Goal: Find specific page/section: Find specific page/section

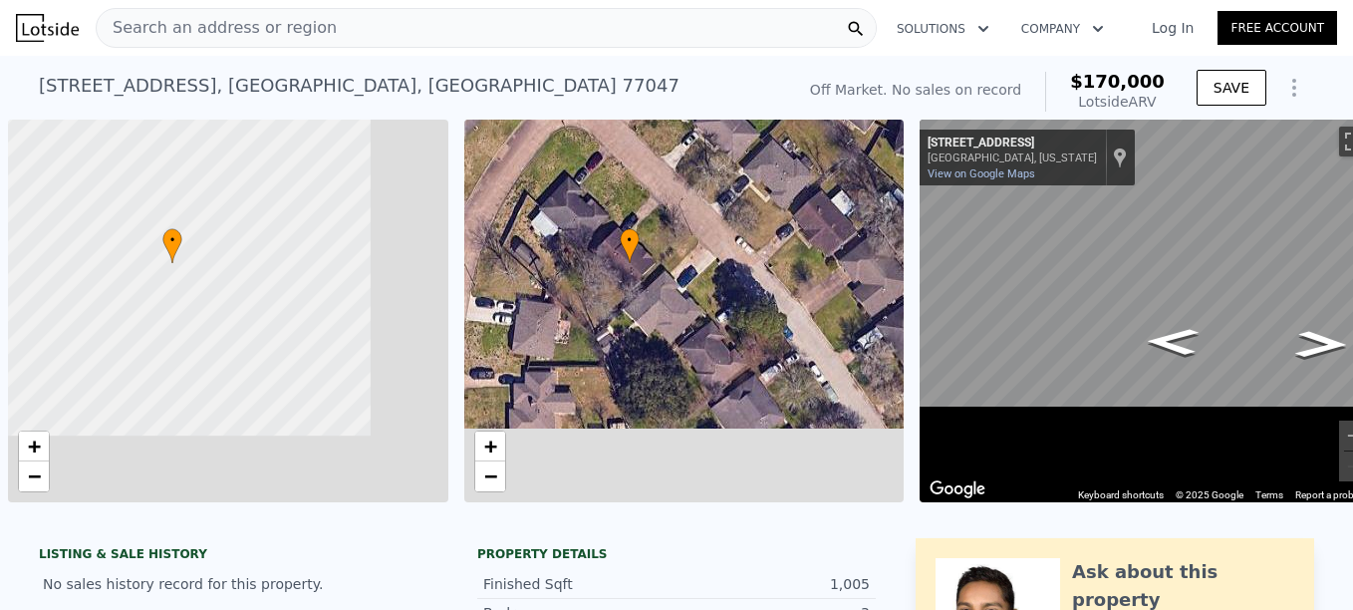
scroll to position [0, 6]
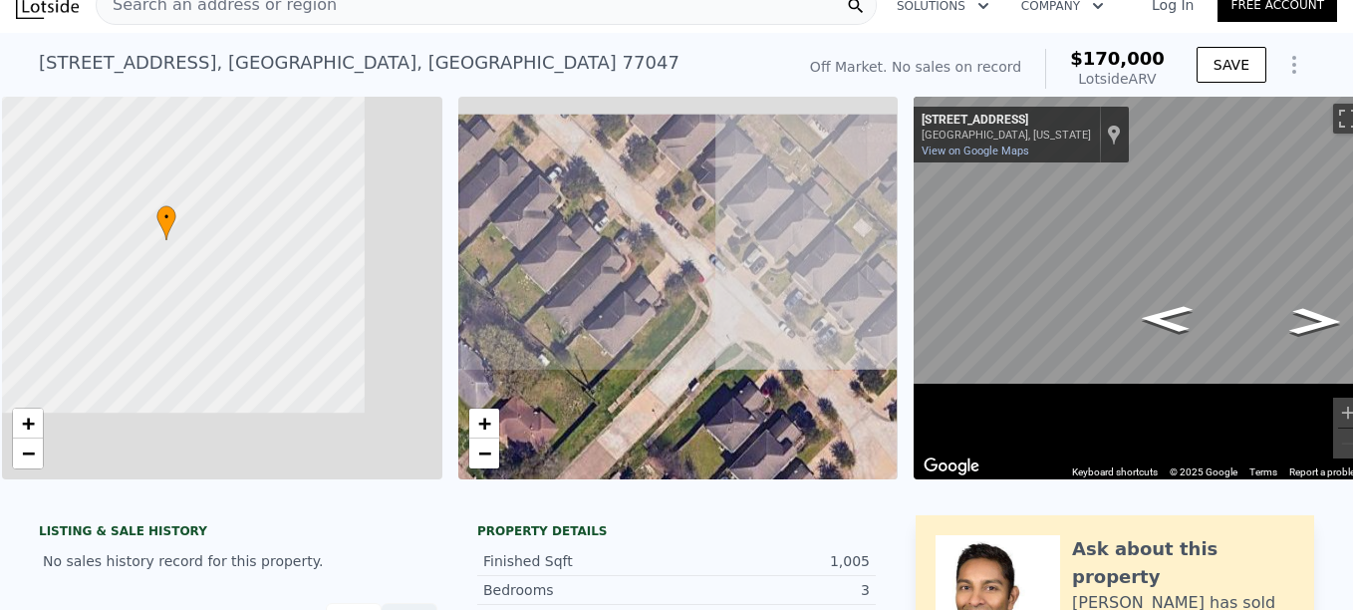
scroll to position [0, 0]
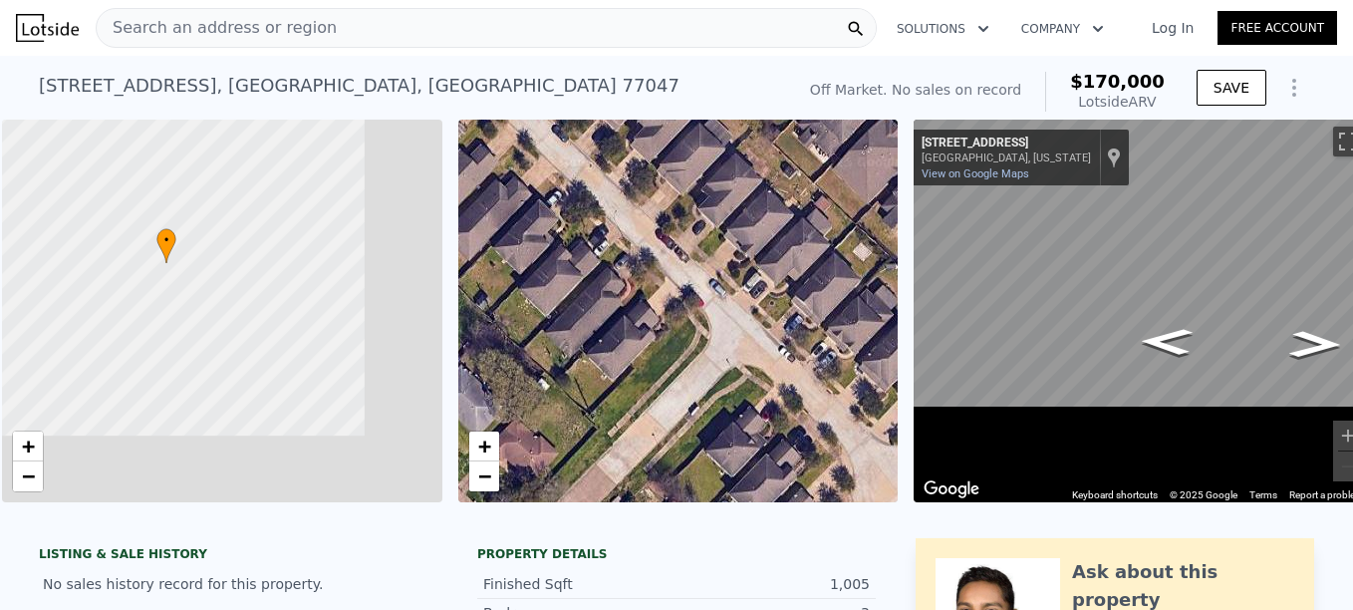
click at [301, 24] on div "Search an address or region" at bounding box center [486, 28] width 781 height 40
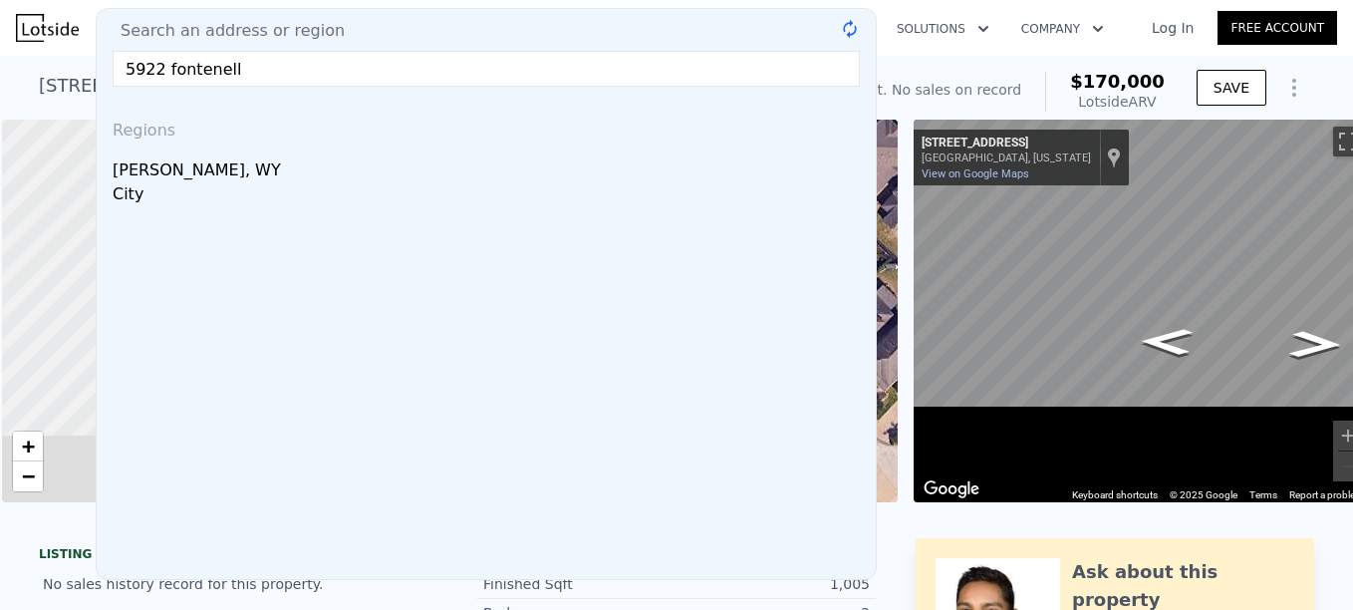
type input "5922 fontenelle"
click at [136, 57] on input "5922 fontenelle" at bounding box center [486, 69] width 747 height 36
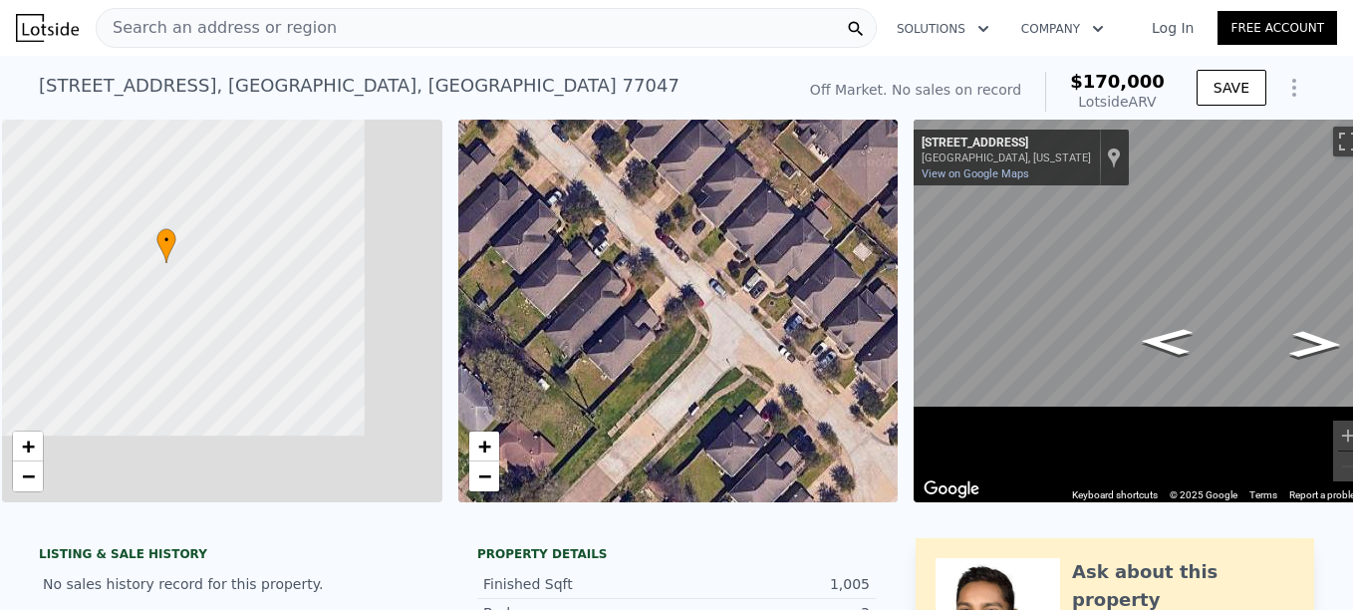
click at [41, 23] on img at bounding box center [47, 28] width 63 height 28
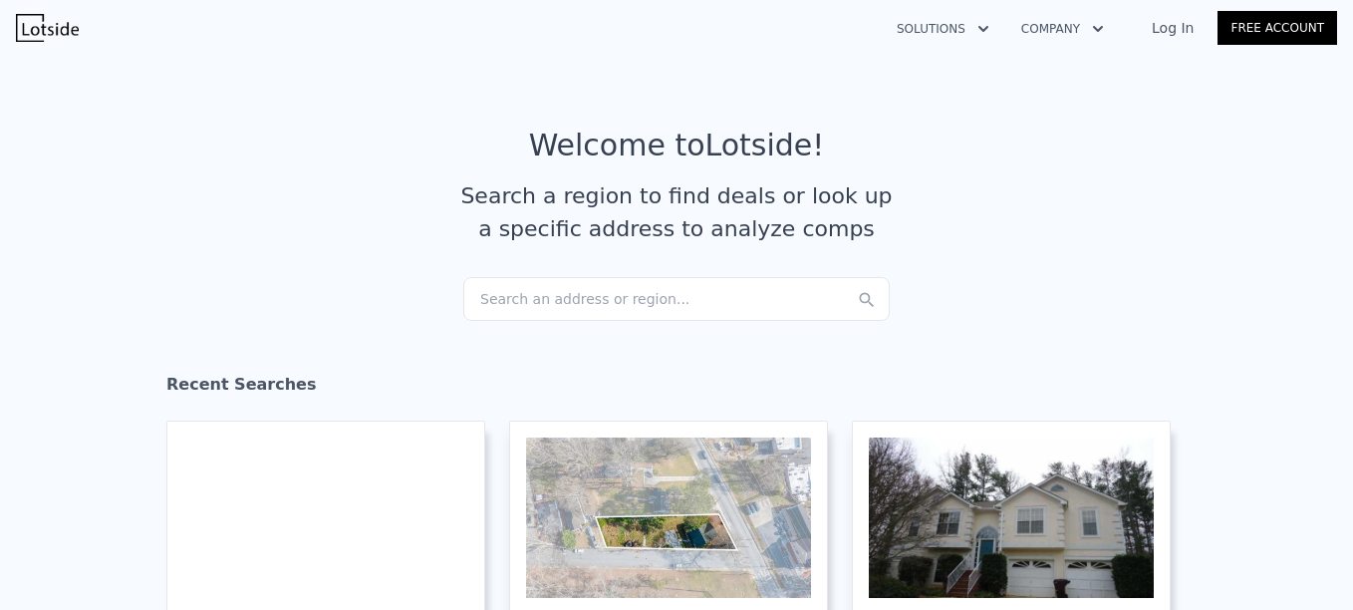
click at [515, 277] on div "Search an address or region..." at bounding box center [676, 299] width 426 height 44
type input "5922 fontenelle"
